Goal: Transaction & Acquisition: Register for event/course

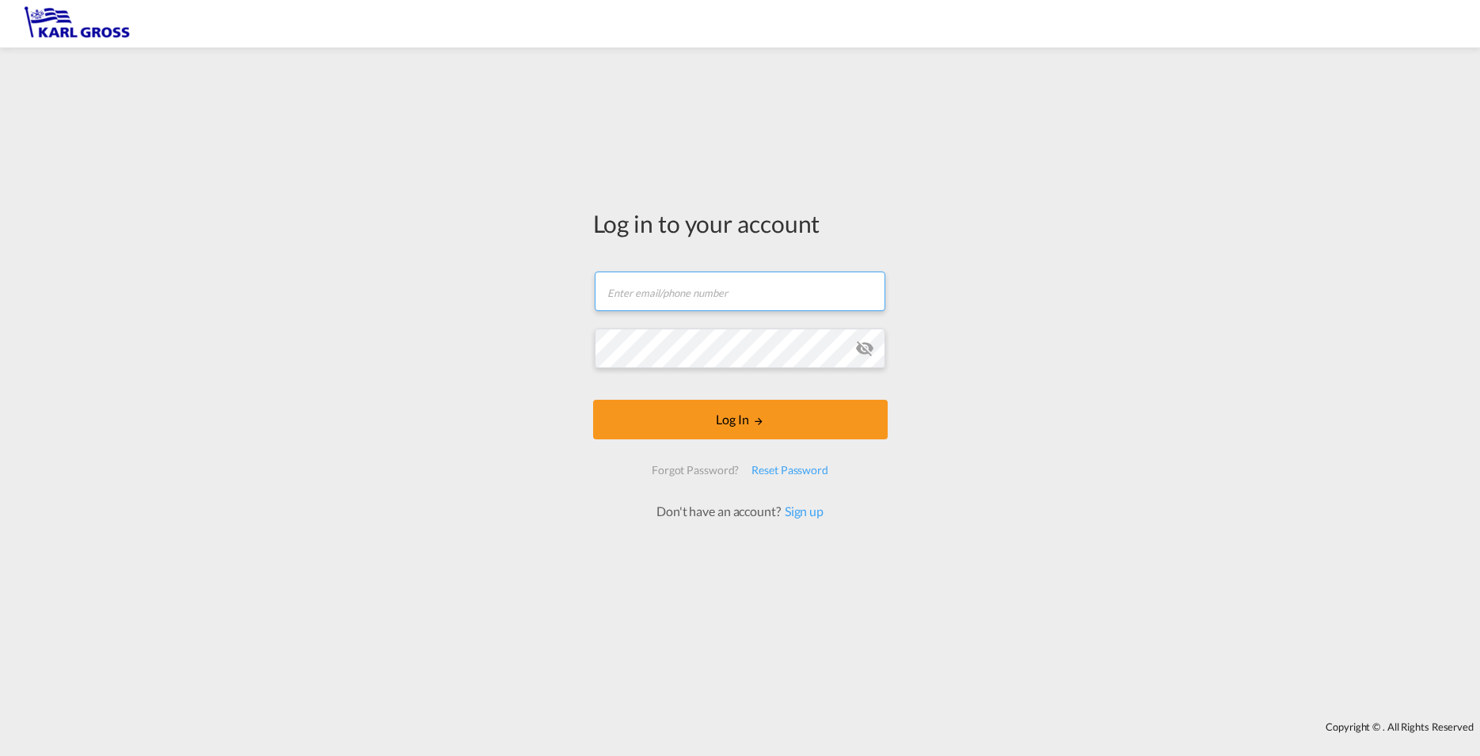
click at [706, 292] on input "text" at bounding box center [740, 292] width 291 height 40
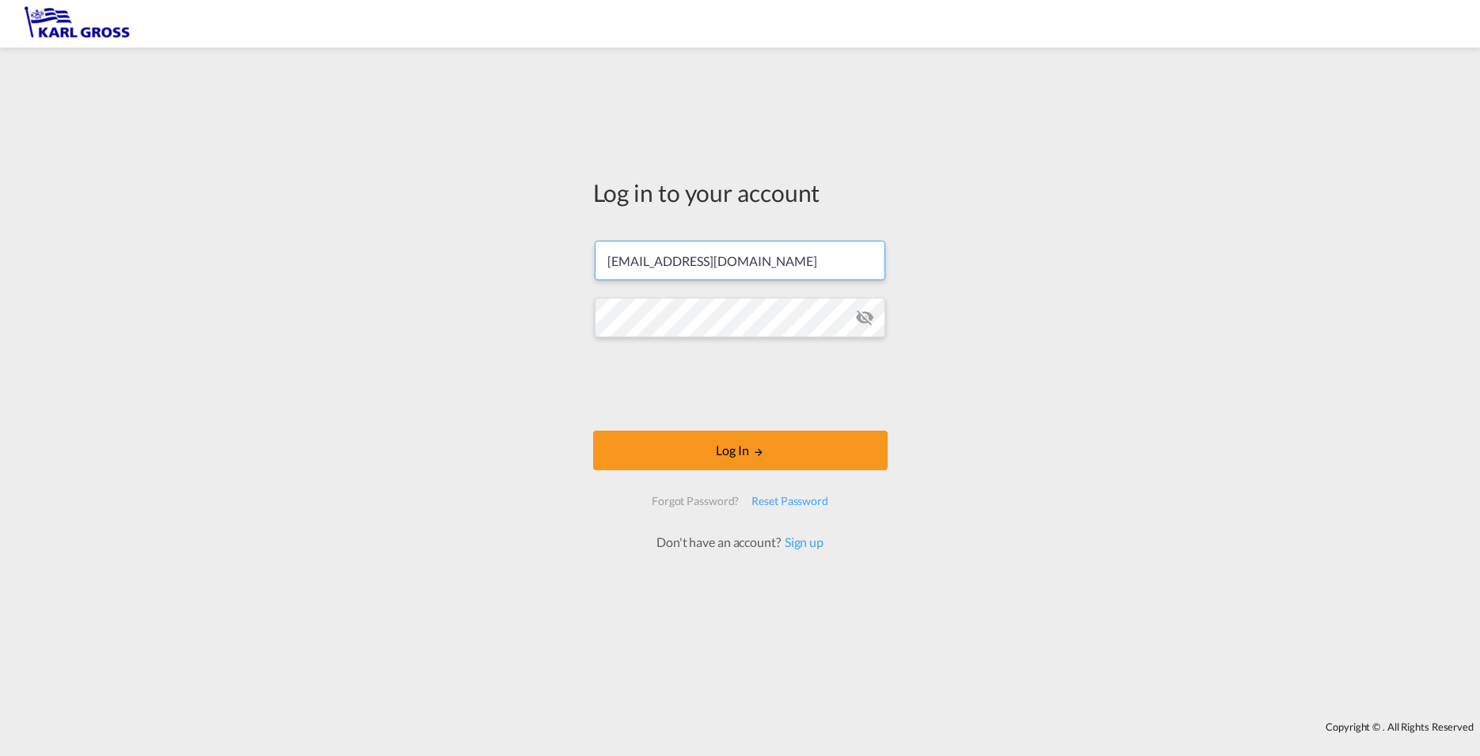
type input "[EMAIL_ADDRESS][DOMAIN_NAME]"
click at [727, 446] on button "Log In" at bounding box center [740, 451] width 295 height 40
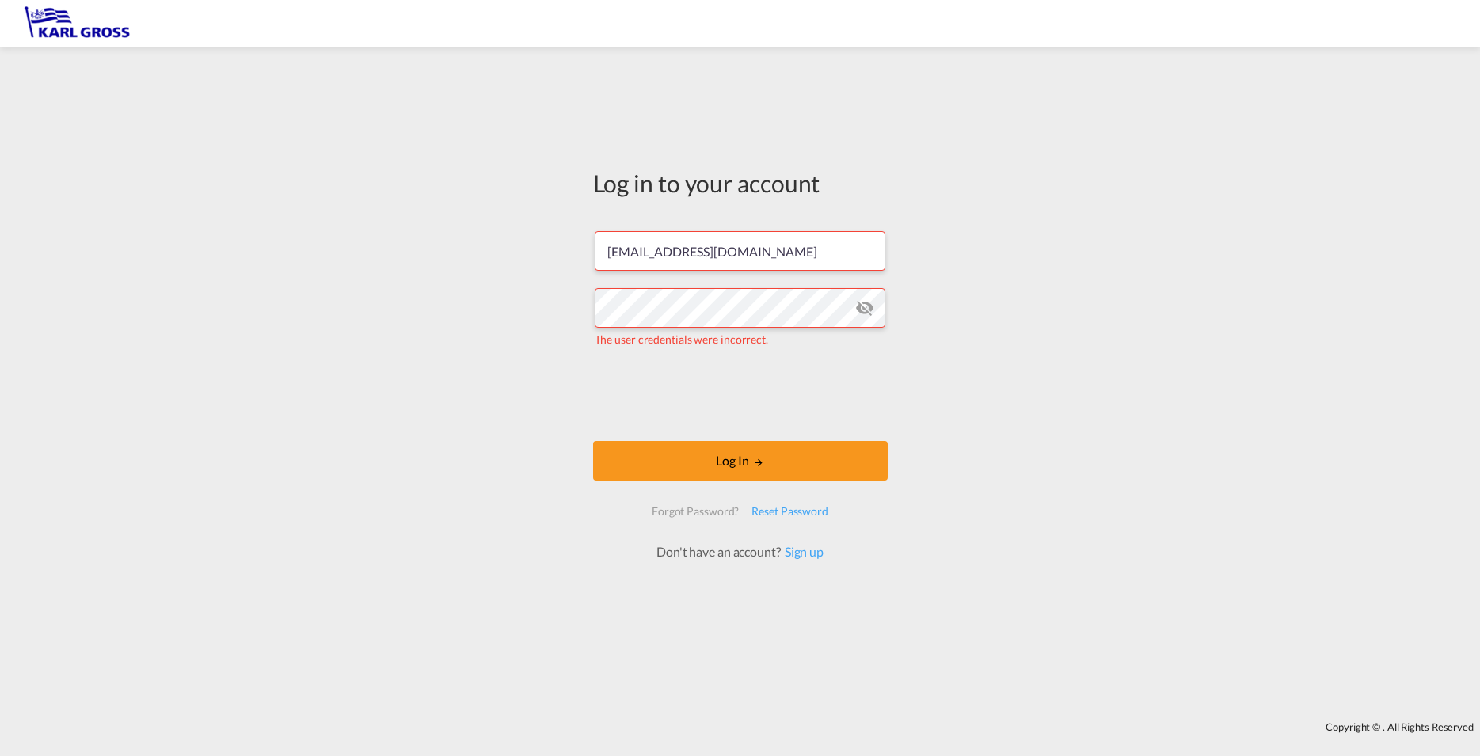
click at [863, 306] on md-icon "icon-eye-off" at bounding box center [864, 308] width 19 height 19
click at [740, 462] on button "Log In" at bounding box center [740, 461] width 295 height 40
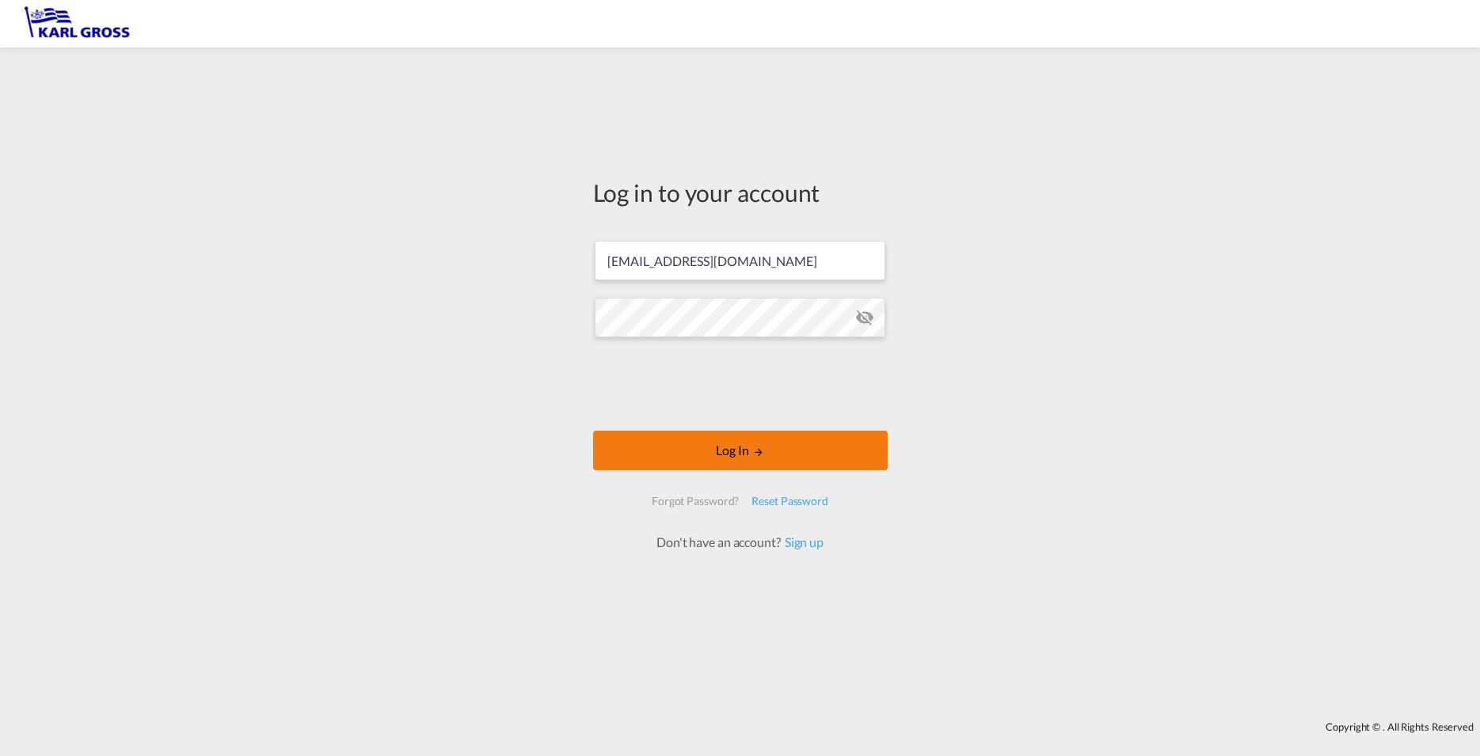
click at [744, 453] on button "Log In" at bounding box center [740, 451] width 295 height 40
click at [744, 451] on button "Log In" at bounding box center [740, 451] width 295 height 40
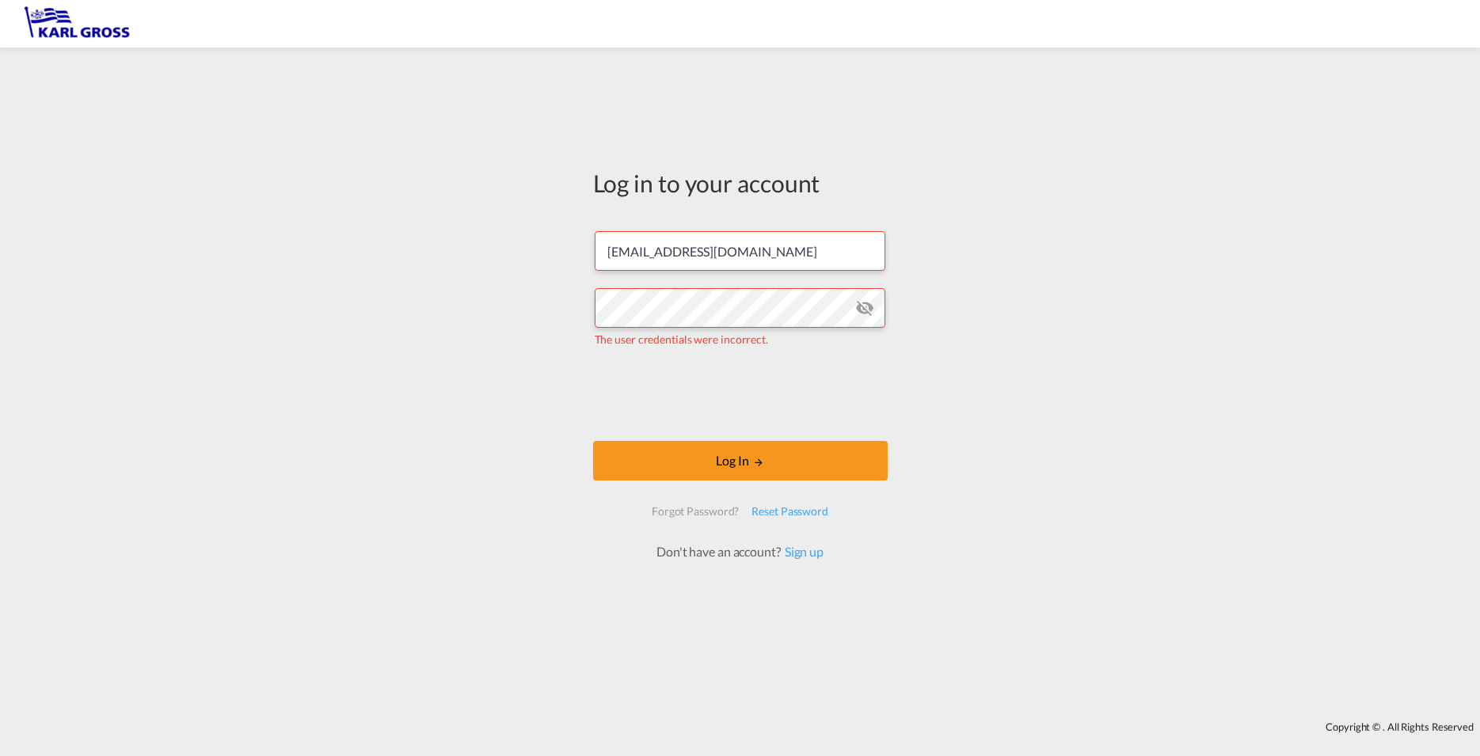
click at [692, 517] on div "Forgot Password?" at bounding box center [695, 511] width 100 height 29
click at [692, 510] on div "Forgot Password?" at bounding box center [695, 511] width 100 height 29
click at [695, 510] on div "Forgot Password?" at bounding box center [695, 511] width 100 height 29
click at [797, 511] on div "Reset Password" at bounding box center [789, 511] width 89 height 29
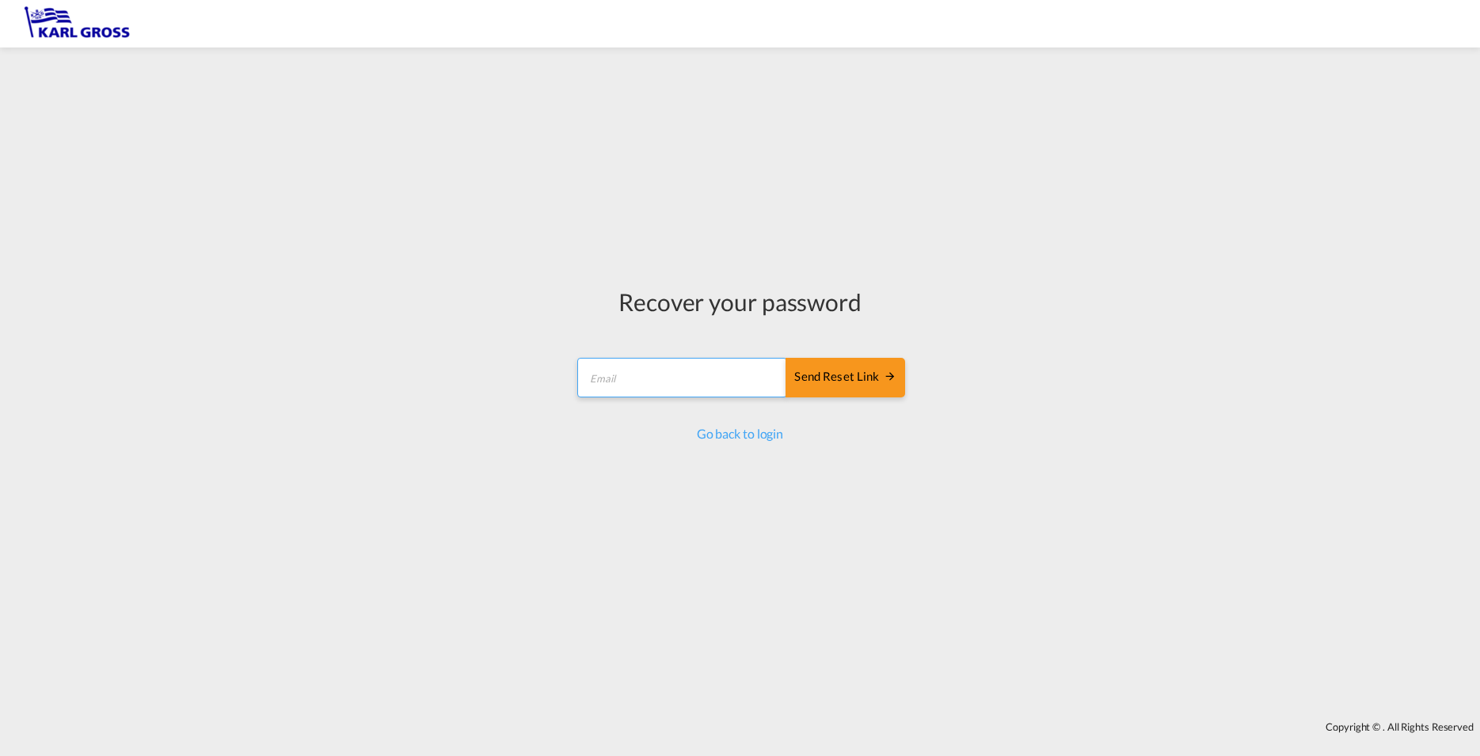
click at [653, 375] on input "email" at bounding box center [682, 378] width 210 height 40
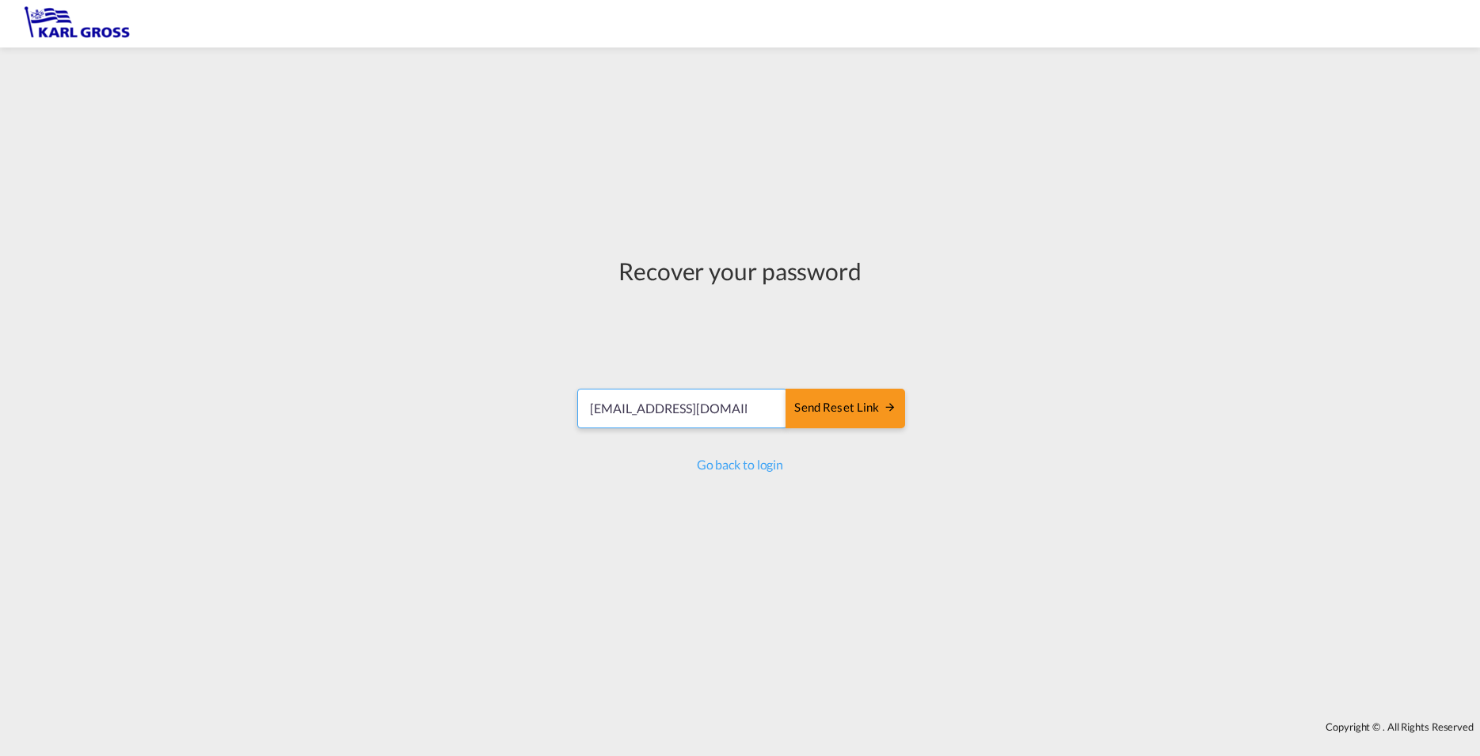
type input "[EMAIL_ADDRESS][DOMAIN_NAME]"
click at [860, 408] on div "Send reset link" at bounding box center [844, 408] width 101 height 18
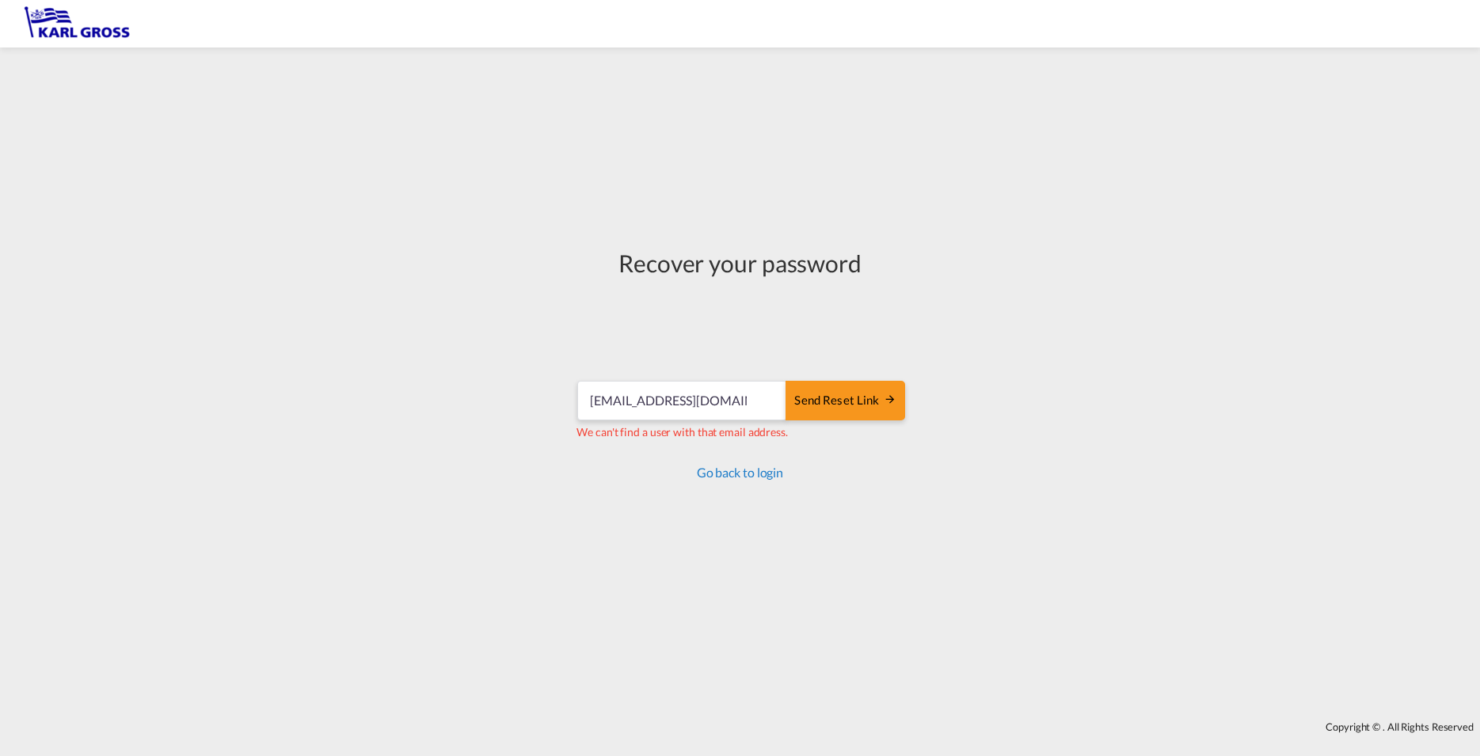
click at [734, 471] on link "Go back to login" at bounding box center [740, 472] width 86 height 15
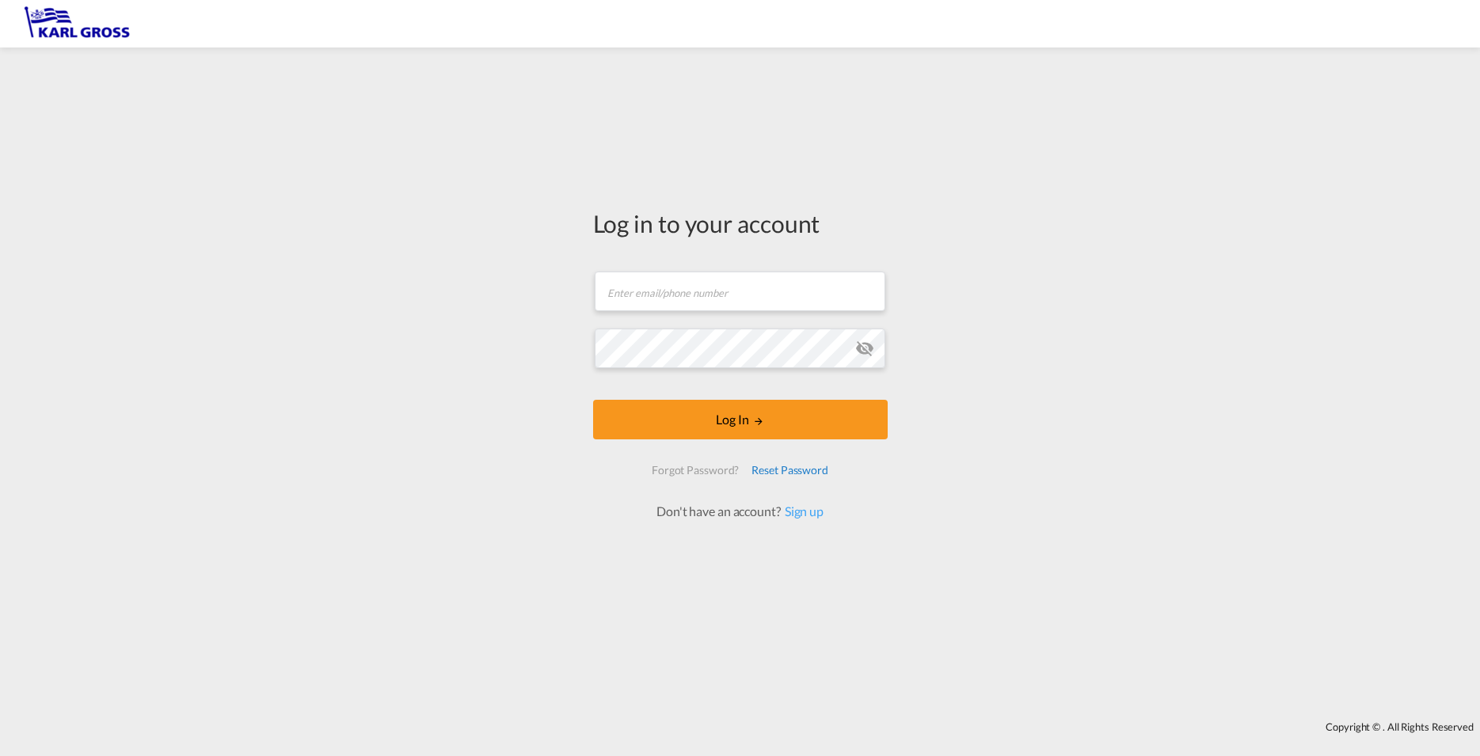
click at [795, 512] on div "Forgot Password? Reset Password Don't have an account? Sign up" at bounding box center [740, 488] width 202 height 64
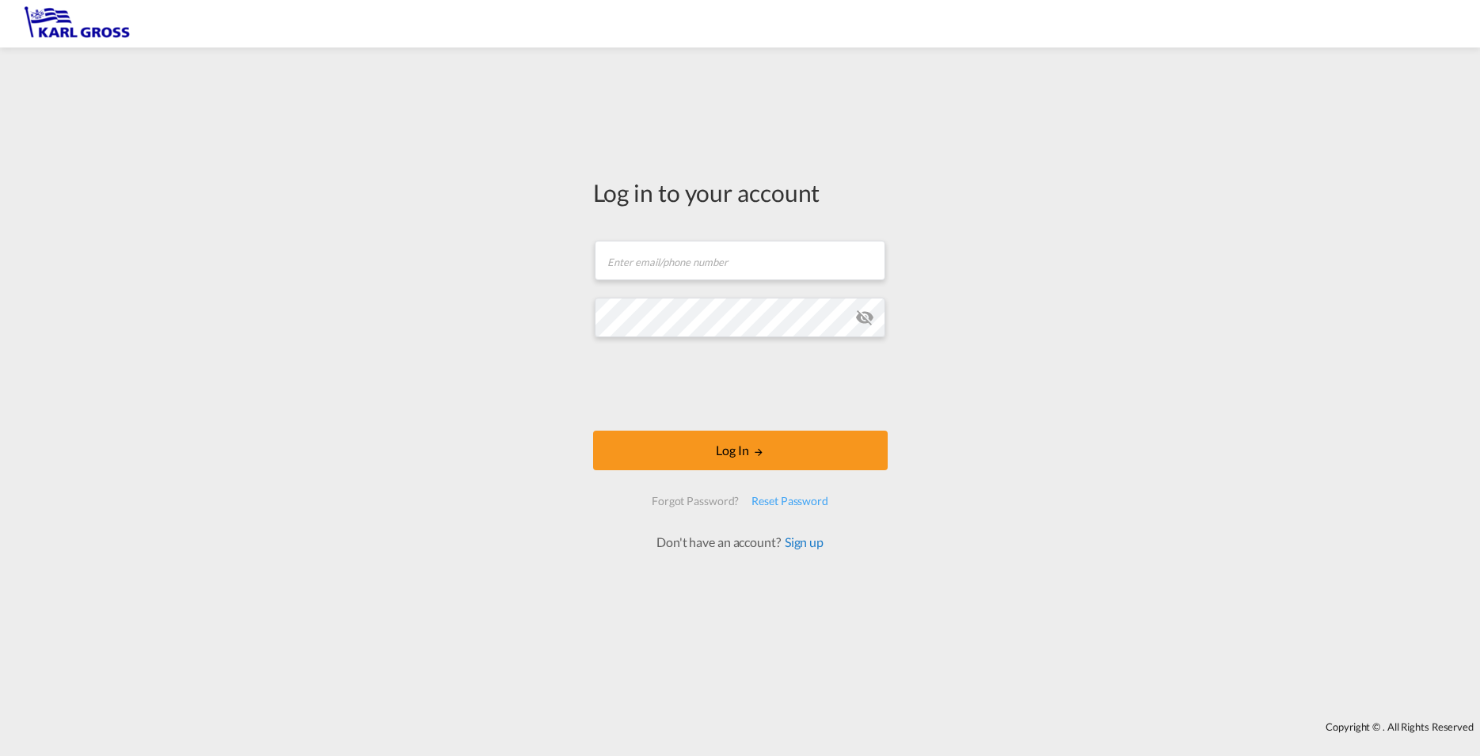
click at [809, 545] on link "Sign up" at bounding box center [802, 542] width 43 height 15
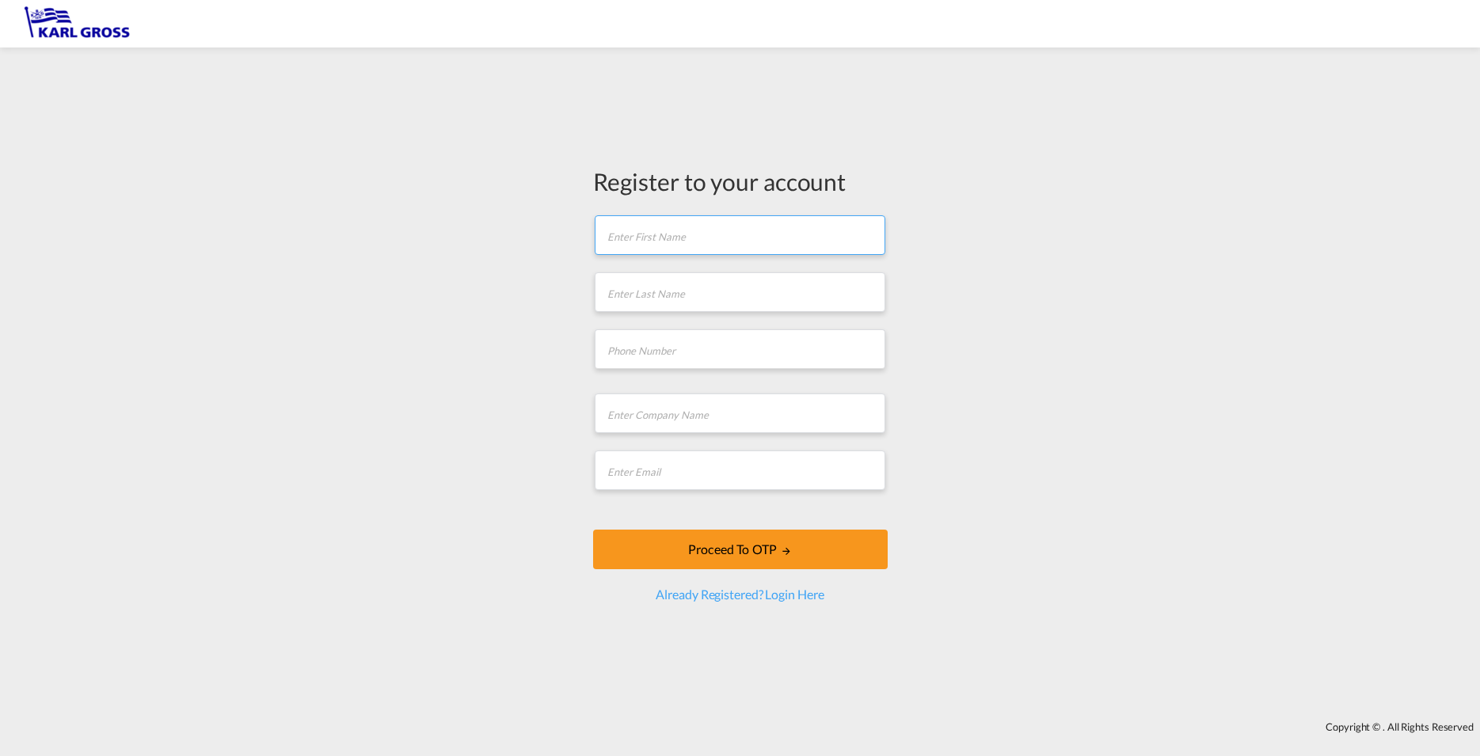
click at [733, 238] on form "First name is required Last name is required Company Name field is required Ema…" at bounding box center [740, 409] width 295 height 390
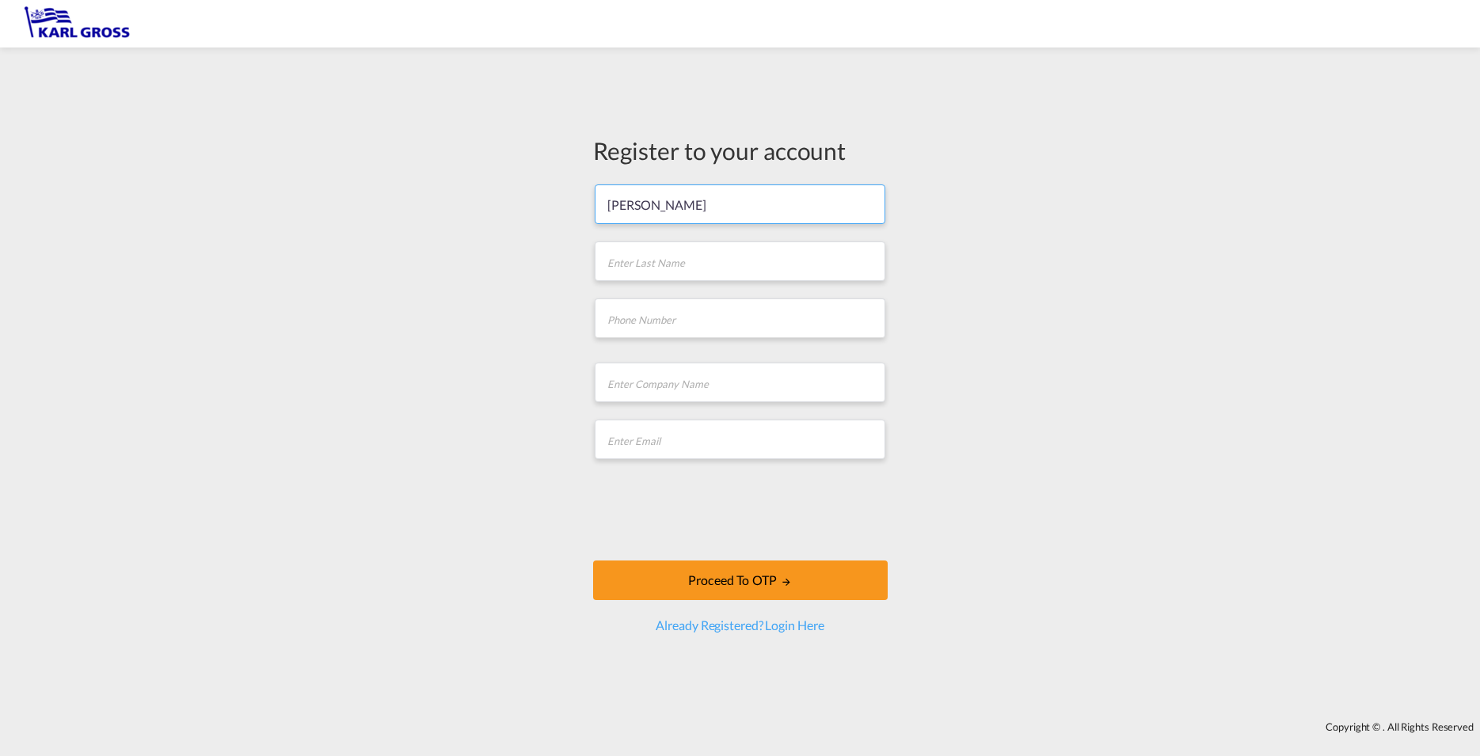
type input "[PERSON_NAME]"
type input "00494037888245"
type input "[PERSON_NAME] Internationale Spedition GmbH"
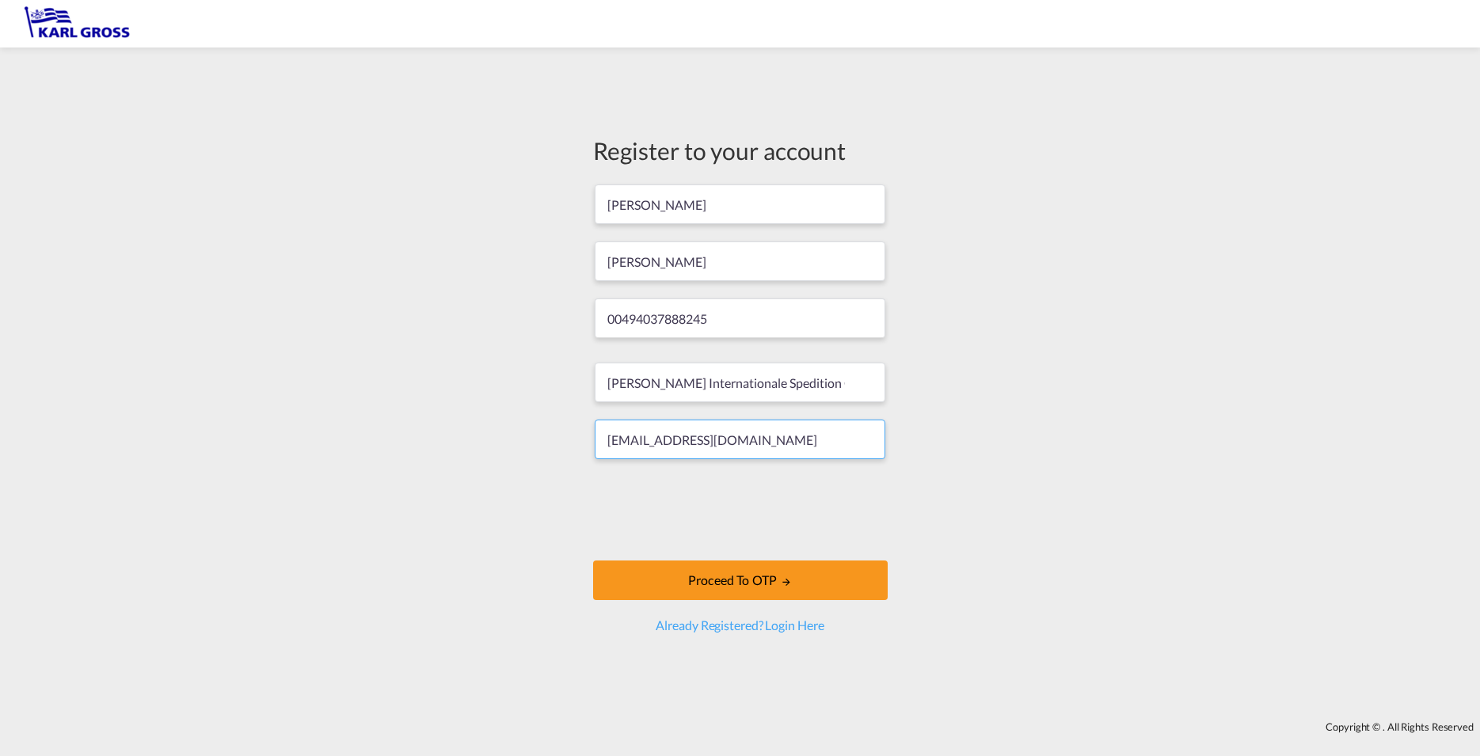
type input "[EMAIL_ADDRESS][DOMAIN_NAME]"
click at [757, 578] on button "Proceed to OTP" at bounding box center [740, 581] width 295 height 40
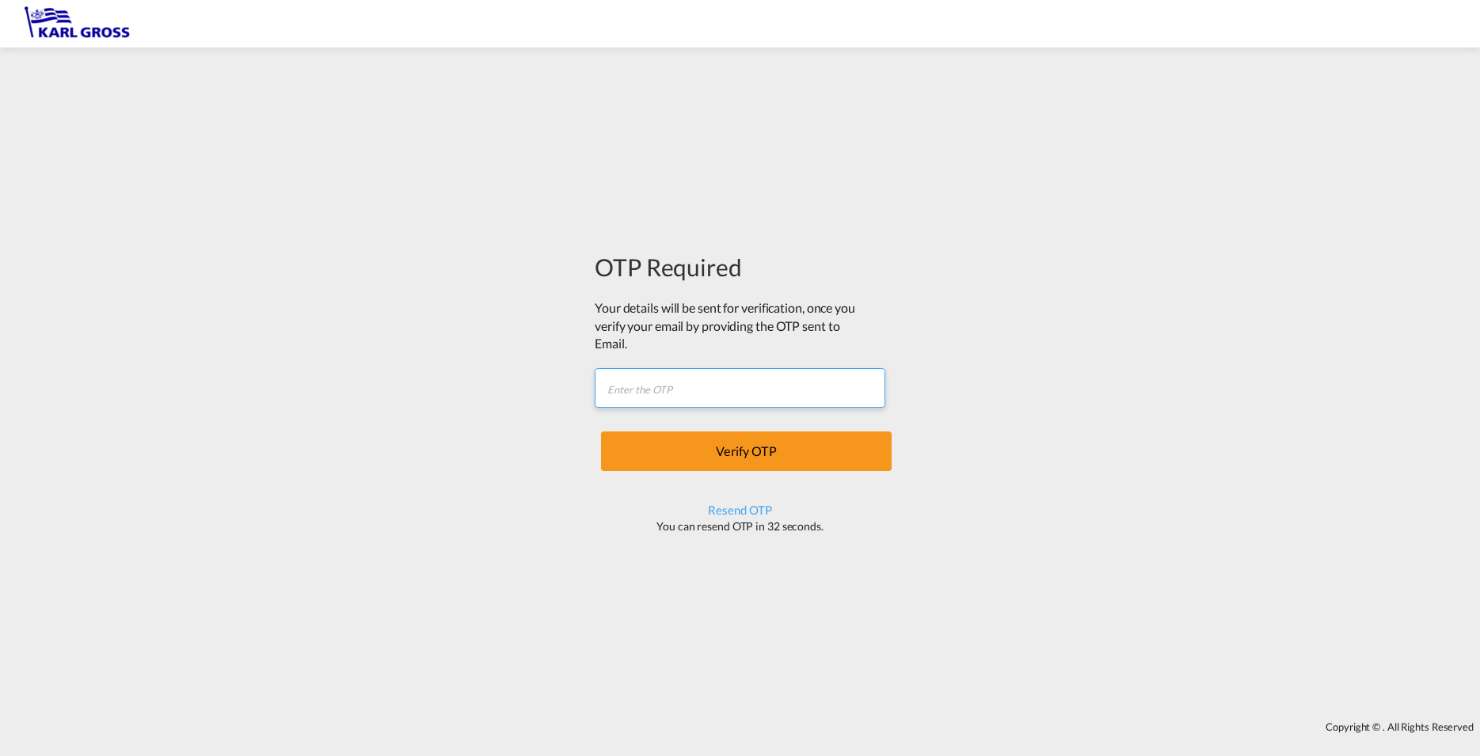
click at [674, 390] on input "text" at bounding box center [740, 388] width 291 height 40
paste input "T5ON81"
type input "T5ON81"
click at [723, 447] on button "Verify OTP" at bounding box center [746, 452] width 291 height 40
